Goal: Task Accomplishment & Management: Manage account settings

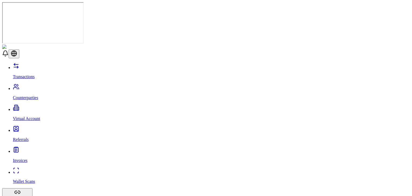
click at [40, 65] on link "Transactions" at bounding box center [211, 72] width 397 height 14
click at [28, 86] on link "Counterparties" at bounding box center [211, 93] width 397 height 14
drag, startPoint x: 115, startPoint y: 59, endPoint x: 48, endPoint y: 50, distance: 68.3
click at [48, 107] on link "Virtual Account" at bounding box center [211, 114] width 397 height 14
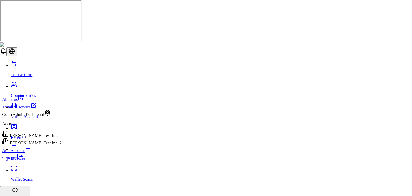
click at [47, 146] on div "[PERSON_NAME] Test Inc. 2" at bounding box center [32, 142] width 60 height 8
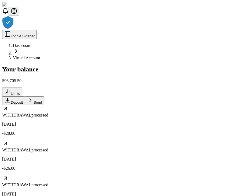
click at [224, 16] on div at bounding box center [119, 23] width 234 height 14
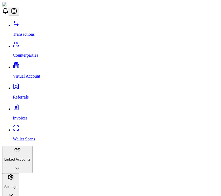
click at [39, 53] on p "Counterparties" at bounding box center [116, 55] width 206 height 5
click at [36, 65] on link "Virtual Account" at bounding box center [116, 72] width 206 height 14
click at [41, 65] on link "Virtual Account" at bounding box center [116, 72] width 206 height 14
click at [35, 86] on link "Referrals" at bounding box center [116, 93] width 206 height 14
click at [36, 107] on link "Invoices" at bounding box center [116, 114] width 206 height 14
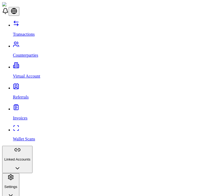
click at [36, 128] on link "Wallet Scans" at bounding box center [116, 135] width 206 height 14
click at [32, 146] on button "Linked Accounts" at bounding box center [17, 159] width 30 height 27
click at [32, 177] on link "Wallets" at bounding box center [116, 179] width 206 height 5
click at [32, 187] on link "Bank Accounts" at bounding box center [116, 189] width 206 height 5
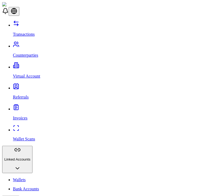
click at [39, 24] on link "Transactions" at bounding box center [116, 30] width 206 height 14
click at [37, 53] on p "Counterparties" at bounding box center [116, 55] width 206 height 5
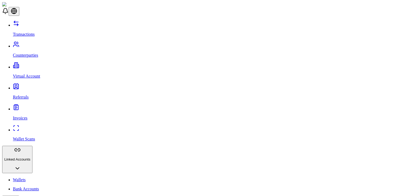
click at [28, 29] on link "Transactions" at bounding box center [211, 30] width 397 height 14
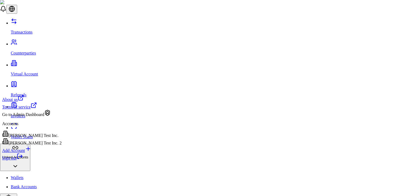
click at [41, 138] on div "[PERSON_NAME] Test Inc." at bounding box center [32, 134] width 60 height 8
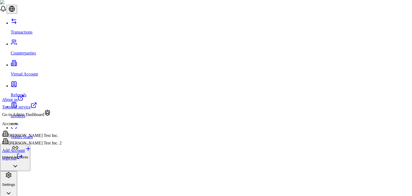
click at [53, 117] on div "Go to Admin Dashboard" at bounding box center [32, 114] width 60 height 8
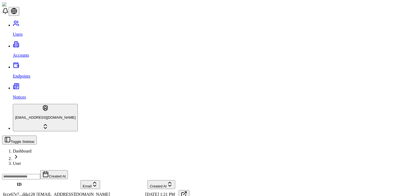
click at [38, 44] on link "Accounts" at bounding box center [211, 51] width 397 height 14
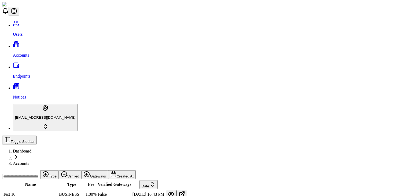
click at [177, 190] on button at bounding box center [171, 194] width 11 height 9
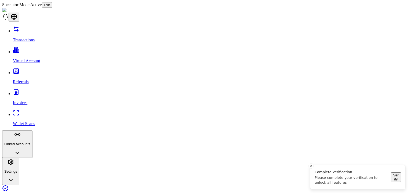
click at [44, 112] on link "Wallet Scans" at bounding box center [211, 119] width 397 height 14
click at [30, 70] on link "Referrals" at bounding box center [211, 77] width 397 height 14
click at [45, 74] on div "Transactions Virtual Account Referrals Invoices Wallet Scans Linked Accounts Se…" at bounding box center [206, 105] width 408 height 159
click at [45, 75] on div "Transactions Virtual Account Referrals Invoices Wallet Scans Linked Accounts Se…" at bounding box center [206, 105] width 408 height 159
click at [32, 130] on button "Linked Accounts" at bounding box center [17, 143] width 30 height 27
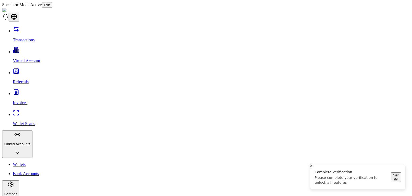
click at [19, 180] on button "Settings" at bounding box center [10, 193] width 17 height 27
click at [28, 162] on link "Wallets" at bounding box center [211, 164] width 397 height 5
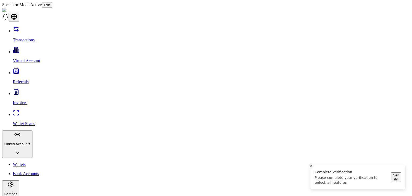
click at [52, 2] on button "Exit" at bounding box center [47, 5] width 10 height 6
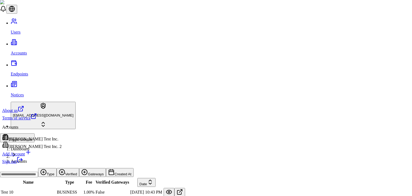
click at [40, 190] on html "Users Accounts Endpoints Notices stagingbrandon@gmail.com Toggle Sidebar Dashbo…" at bounding box center [206, 182] width 412 height 365
click at [34, 135] on div "[PERSON_NAME] Test Inc." at bounding box center [32, 138] width 60 height 8
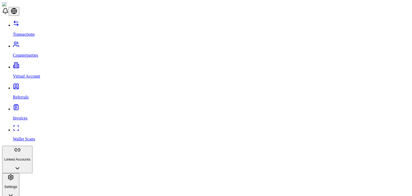
click at [19, 173] on button "Settings" at bounding box center [10, 186] width 17 height 27
click at [34, 137] on p "Wallet Scans" at bounding box center [211, 139] width 397 height 5
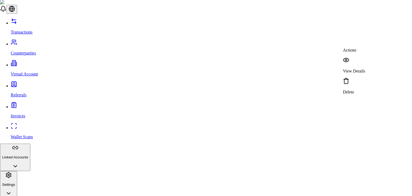
click at [357, 69] on p "View Details" at bounding box center [354, 71] width 22 height 5
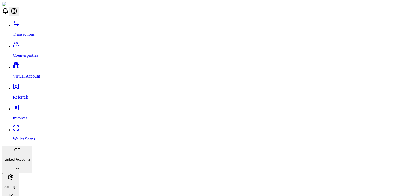
click at [30, 157] on p "Linked Accounts" at bounding box center [17, 159] width 26 height 4
click at [31, 177] on link "Wallets" at bounding box center [211, 179] width 397 height 5
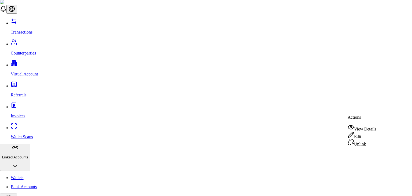
click at [366, 128] on div "View Details" at bounding box center [362, 128] width 29 height 8
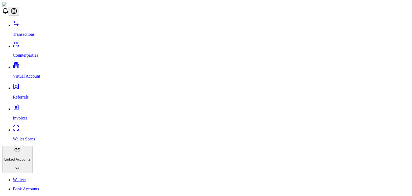
click at [158, 16] on header at bounding box center [206, 9] width 408 height 14
click at [24, 32] on p "Transactions" at bounding box center [211, 34] width 397 height 5
click at [51, 44] on link "Counterparties" at bounding box center [211, 51] width 397 height 14
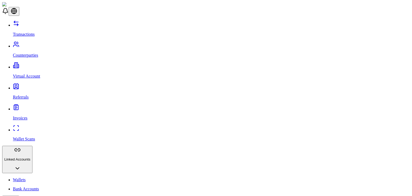
click at [41, 27] on link "Transactions" at bounding box center [211, 30] width 397 height 14
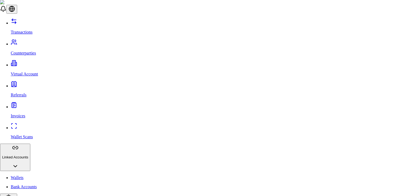
type input "***"
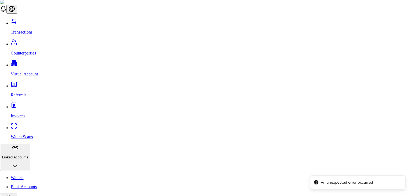
scroll to position [23, 0]
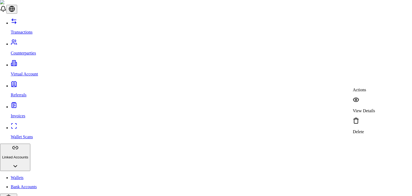
click at [367, 97] on div "View Details" at bounding box center [364, 105] width 22 height 17
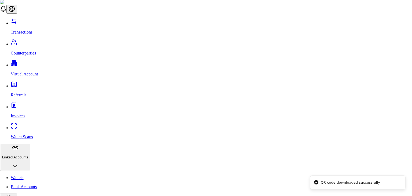
scroll to position [0, 0]
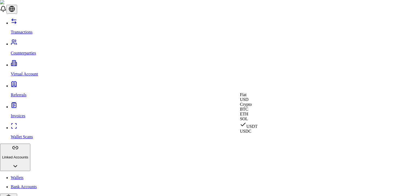
select select "***"
select select "****"
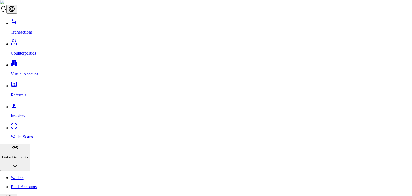
type input "***"
type input "******"
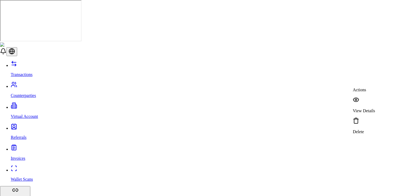
click at [363, 97] on div "View Details" at bounding box center [364, 105] width 22 height 17
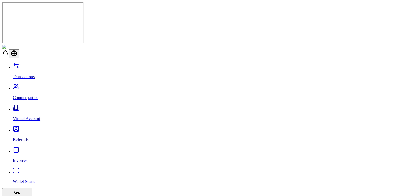
drag, startPoint x: 40, startPoint y: 173, endPoint x: 40, endPoint y: 183, distance: 9.4
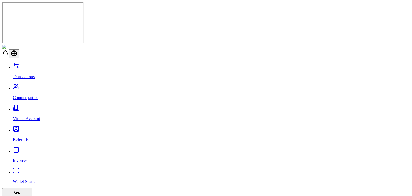
click at [34, 86] on link "Counterparties" at bounding box center [211, 93] width 397 height 14
click at [23, 95] on p "Counterparties" at bounding box center [211, 97] width 397 height 5
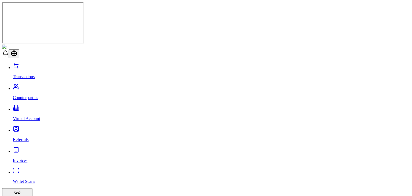
click at [40, 65] on link "Transactions" at bounding box center [211, 72] width 397 height 14
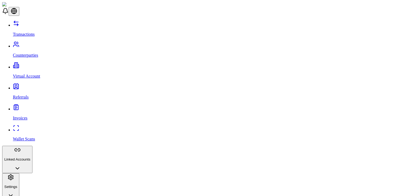
click at [39, 53] on p "Counterparties" at bounding box center [211, 55] width 397 height 5
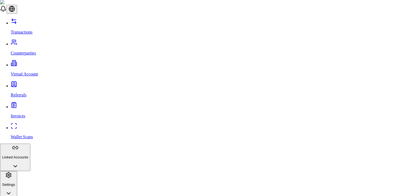
scroll to position [1, 0]
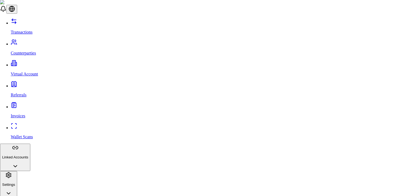
scroll to position [16, 0]
select select "**********"
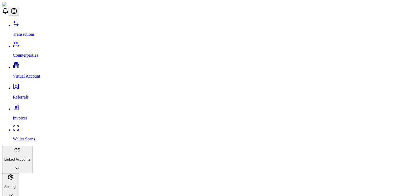
drag, startPoint x: 45, startPoint y: 52, endPoint x: 41, endPoint y: 50, distance: 4.6
click at [41, 50] on div "Transactions Counterparties Virtual Account Referrals Invoices Wallet Scans Lin…" at bounding box center [206, 110] width 408 height 180
drag, startPoint x: 33, startPoint y: 64, endPoint x: 31, endPoint y: 60, distance: 4.0
click at [31, 60] on div "Transactions Counterparties Virtual Account Referrals Invoices Wallet Scans Lin…" at bounding box center [206, 110] width 408 height 180
click at [31, 86] on link "Referrals" at bounding box center [211, 93] width 397 height 14
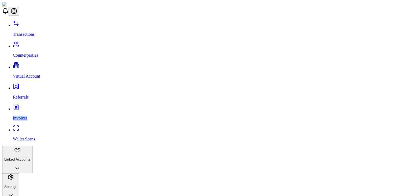
scroll to position [73, 0]
click at [18, 137] on p "Wallet Scans" at bounding box center [211, 139] width 397 height 5
click at [32, 146] on button "Linked Accounts" at bounding box center [17, 159] width 30 height 27
click at [37, 187] on link "Bank Accounts" at bounding box center [211, 189] width 397 height 5
click at [42, 177] on link "Wallets" at bounding box center [211, 179] width 397 height 5
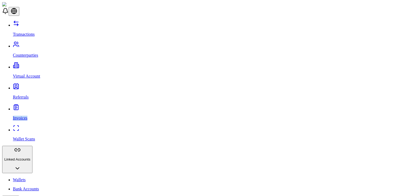
click at [26, 28] on link "Transactions" at bounding box center [211, 30] width 397 height 14
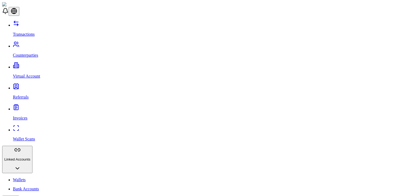
click at [31, 53] on p "Counterparties" at bounding box center [211, 55] width 397 height 5
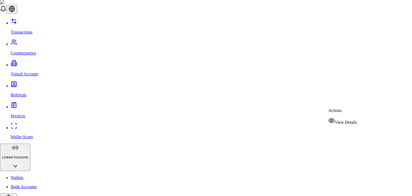
click at [347, 120] on span "View Details" at bounding box center [346, 122] width 22 height 5
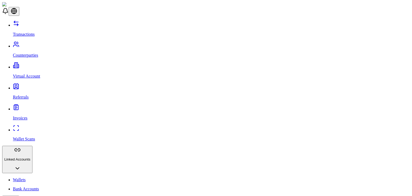
scroll to position [125, 0]
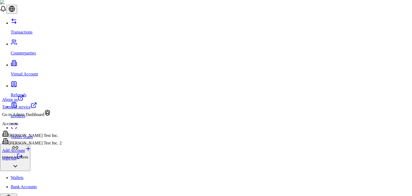
click at [45, 146] on div "[PERSON_NAME] Test Inc. 2" at bounding box center [32, 142] width 60 height 8
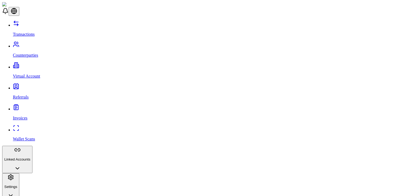
scroll to position [0, 0]
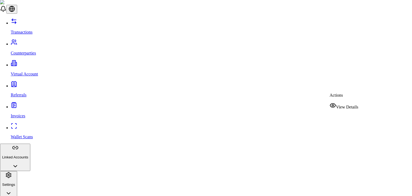
click at [341, 103] on div "View Details" at bounding box center [344, 106] width 29 height 8
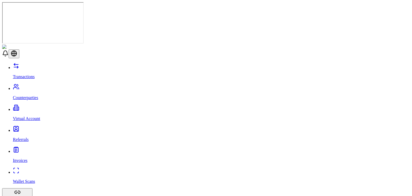
click at [58, 86] on link "Counterparties" at bounding box center [211, 93] width 397 height 14
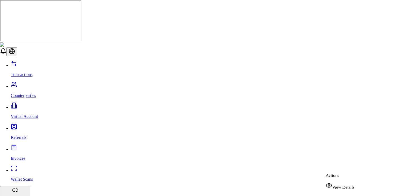
click at [334, 186] on div "View Details" at bounding box center [340, 186] width 29 height 8
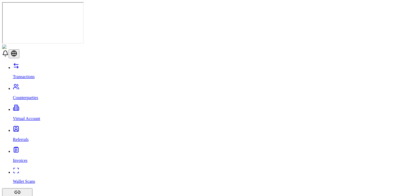
click at [48, 86] on link "Counterparties" at bounding box center [211, 93] width 397 height 14
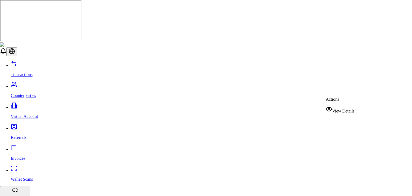
click at [344, 111] on span "View Details" at bounding box center [343, 111] width 22 height 5
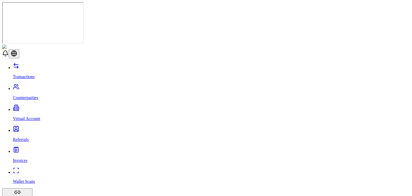
click at [30, 95] on p "Counterparties" at bounding box center [211, 97] width 397 height 5
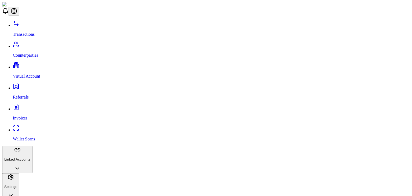
scroll to position [11, 0]
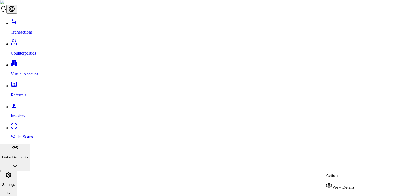
click at [345, 185] on span "View Details" at bounding box center [343, 187] width 22 height 5
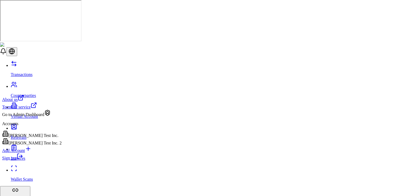
click at [23, 160] on link "Sign out" at bounding box center [12, 158] width 21 height 5
click at [46, 144] on div "[PERSON_NAME] Test Inc. 2" at bounding box center [32, 142] width 60 height 8
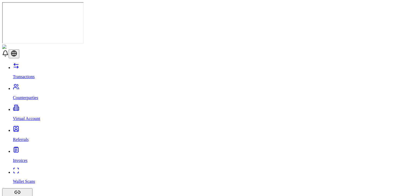
click at [30, 116] on p "Virtual Account" at bounding box center [211, 118] width 397 height 5
click at [46, 107] on link "Virtual Account" at bounding box center [211, 114] width 397 height 14
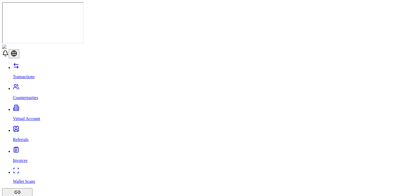
click at [61, 65] on link "Transactions" at bounding box center [211, 72] width 397 height 14
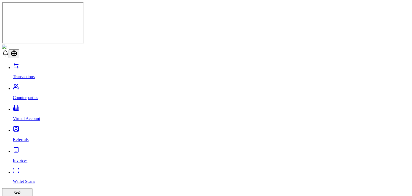
click at [40, 116] on p "Virtual Account" at bounding box center [211, 118] width 397 height 5
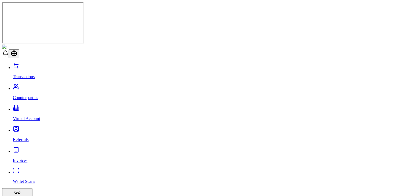
click at [19, 74] on p "Transactions" at bounding box center [211, 76] width 397 height 5
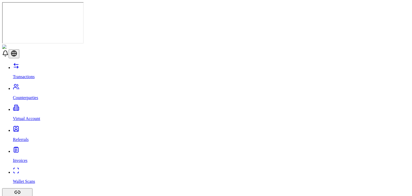
click at [2, 165] on div "Transactions Counterparties Virtual Account Referrals Invoices Wallet Scans Lin…" at bounding box center [206, 164] width 408 height 203
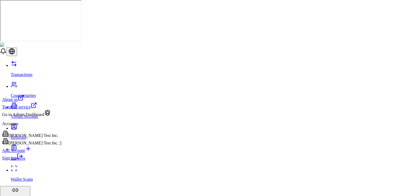
click at [36, 117] on div "Go to Admin Dashboard" at bounding box center [32, 114] width 60 height 8
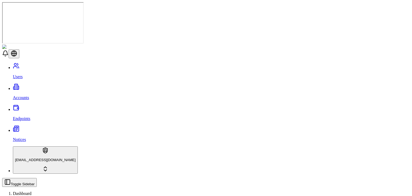
click at [35, 86] on link "Accounts" at bounding box center [211, 93] width 397 height 14
click at [18, 95] on p "Accounts" at bounding box center [211, 97] width 397 height 5
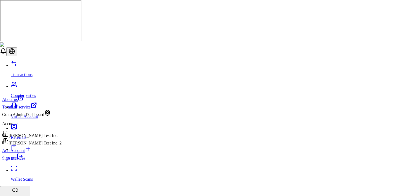
click at [39, 117] on div "Go to Admin Dashboard" at bounding box center [32, 114] width 60 height 8
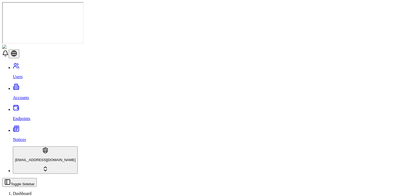
click at [39, 86] on link "Accounts" at bounding box center [211, 93] width 397 height 14
click at [198, 72] on div "Suggestions" at bounding box center [213, 68] width 45 height 8
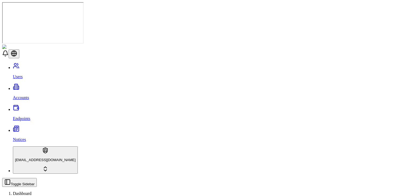
scroll to position [12, 0]
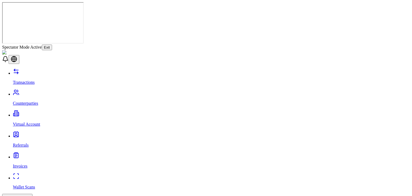
click at [48, 113] on link "Virtual Account" at bounding box center [211, 120] width 397 height 14
click at [52, 45] on button "Exit" at bounding box center [47, 48] width 10 height 6
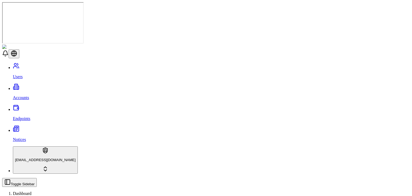
click at [197, 72] on div "Suggestions" at bounding box center [213, 68] width 45 height 8
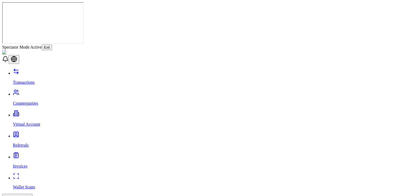
click at [35, 122] on p "Virtual Account" at bounding box center [211, 124] width 397 height 5
click at [38, 122] on p "Virtual Account" at bounding box center [211, 124] width 397 height 5
click at [52, 45] on button "Exit" at bounding box center [47, 48] width 10 height 6
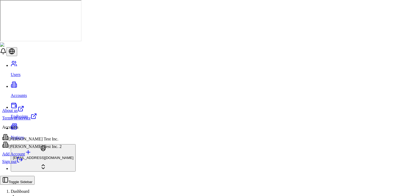
click at [38, 185] on html "Users Accounts Endpoints Notices [EMAIL_ADDRESS][DOMAIN_NAME] Toggle Sidebar Da…" at bounding box center [206, 182] width 412 height 365
click at [45, 138] on div "[PERSON_NAME] Test Inc." at bounding box center [32, 138] width 60 height 8
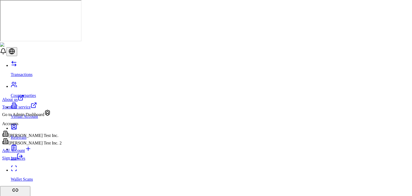
click at [23, 160] on link "Sign out" at bounding box center [12, 158] width 21 height 5
